Goal: Information Seeking & Learning: Learn about a topic

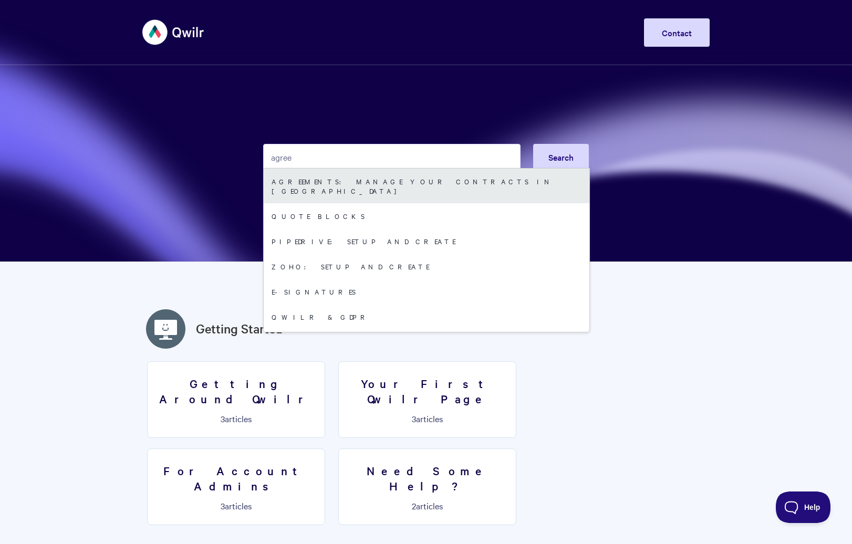
type input "agree"
click at [431, 176] on link "Agreements: Manage your Contracts in [GEOGRAPHIC_DATA]" at bounding box center [427, 186] width 326 height 35
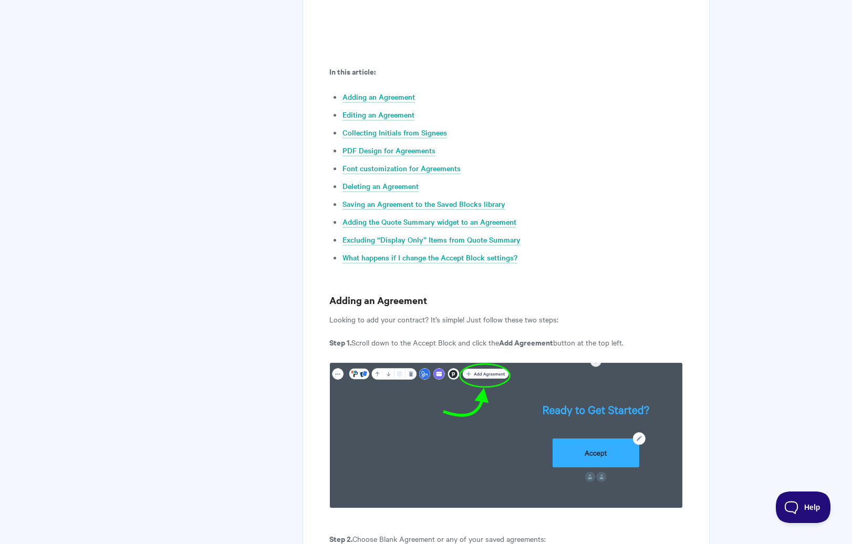
scroll to position [533, 0]
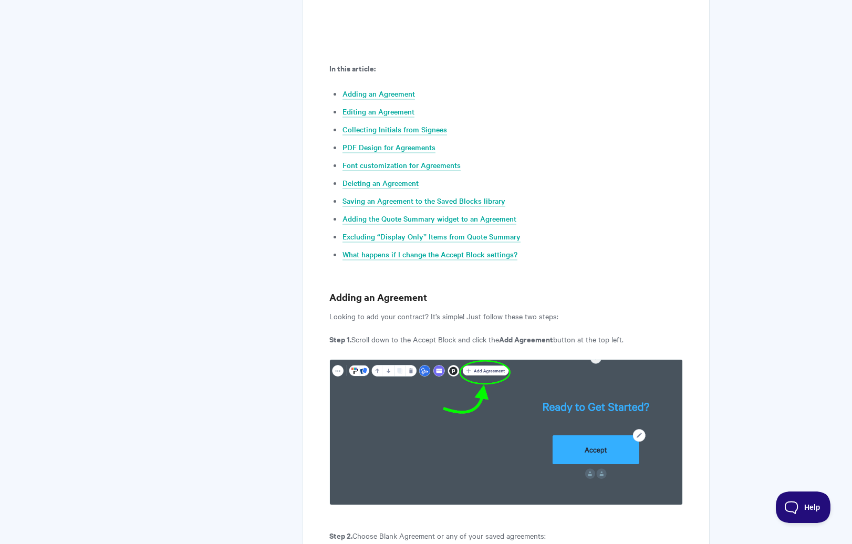
click at [419, 160] on li "Font customization for Agreements" at bounding box center [512, 165] width 340 height 13
click at [420, 163] on link "Font customization for Agreements" at bounding box center [401, 166] width 118 height 12
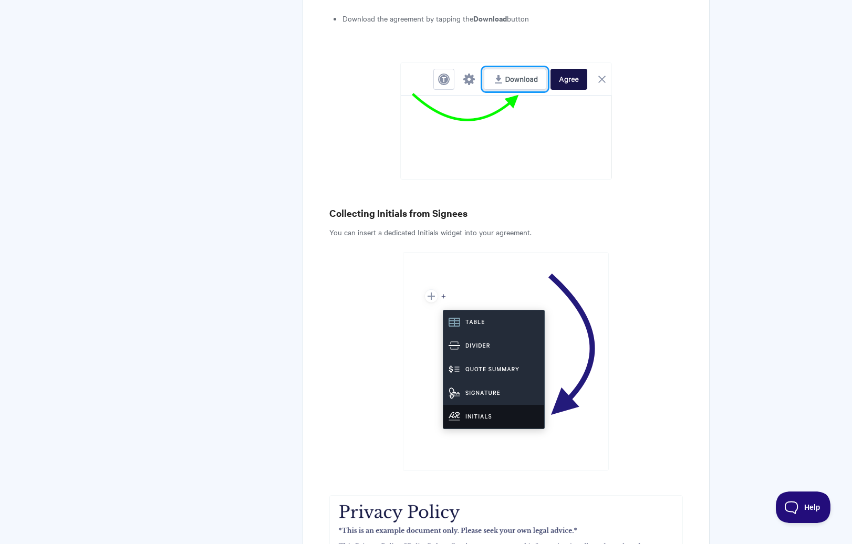
scroll to position [2538, 0]
